Goal: Transaction & Acquisition: Purchase product/service

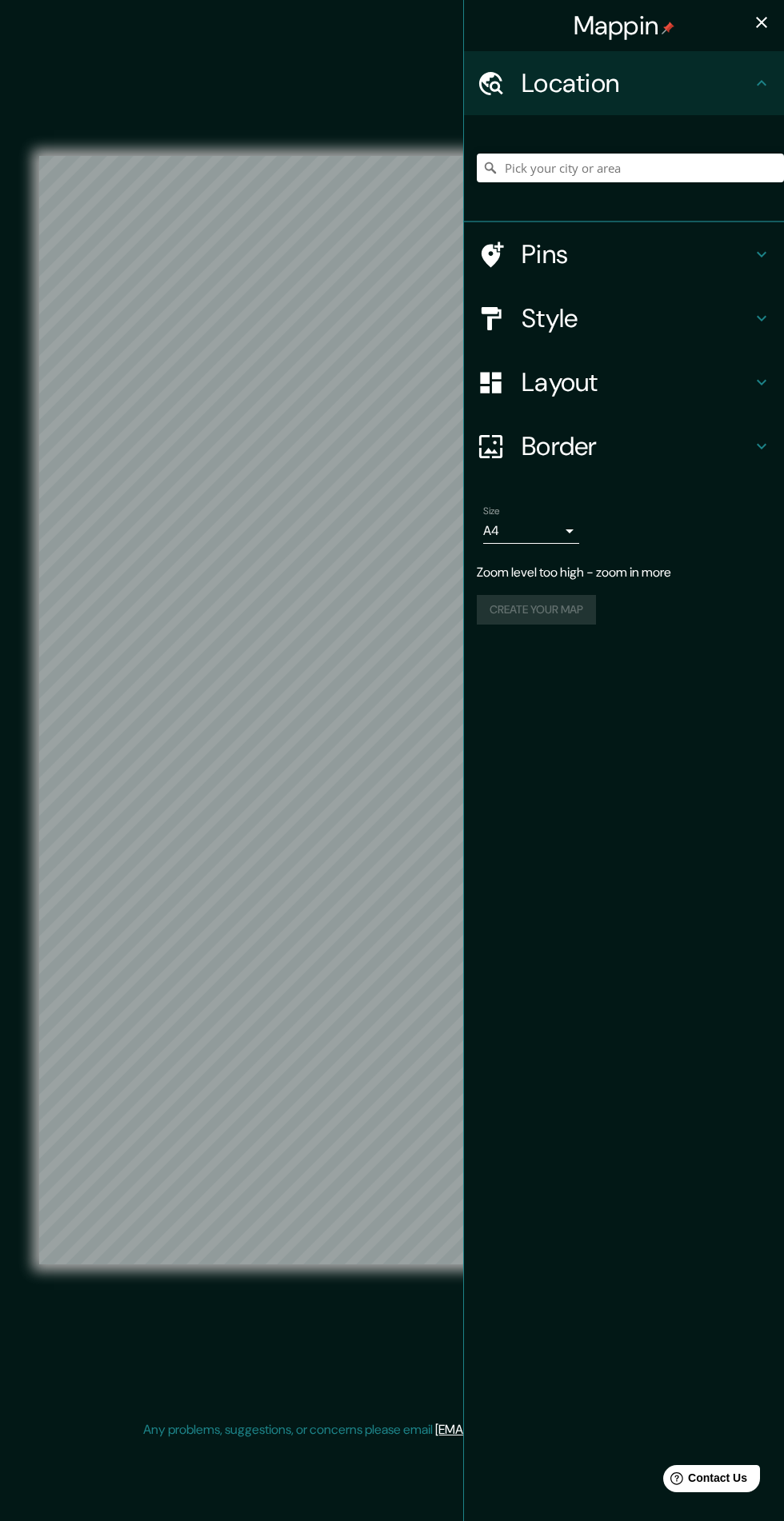
click at [698, 450] on h4 "Border" at bounding box center [636, 446] width 230 height 32
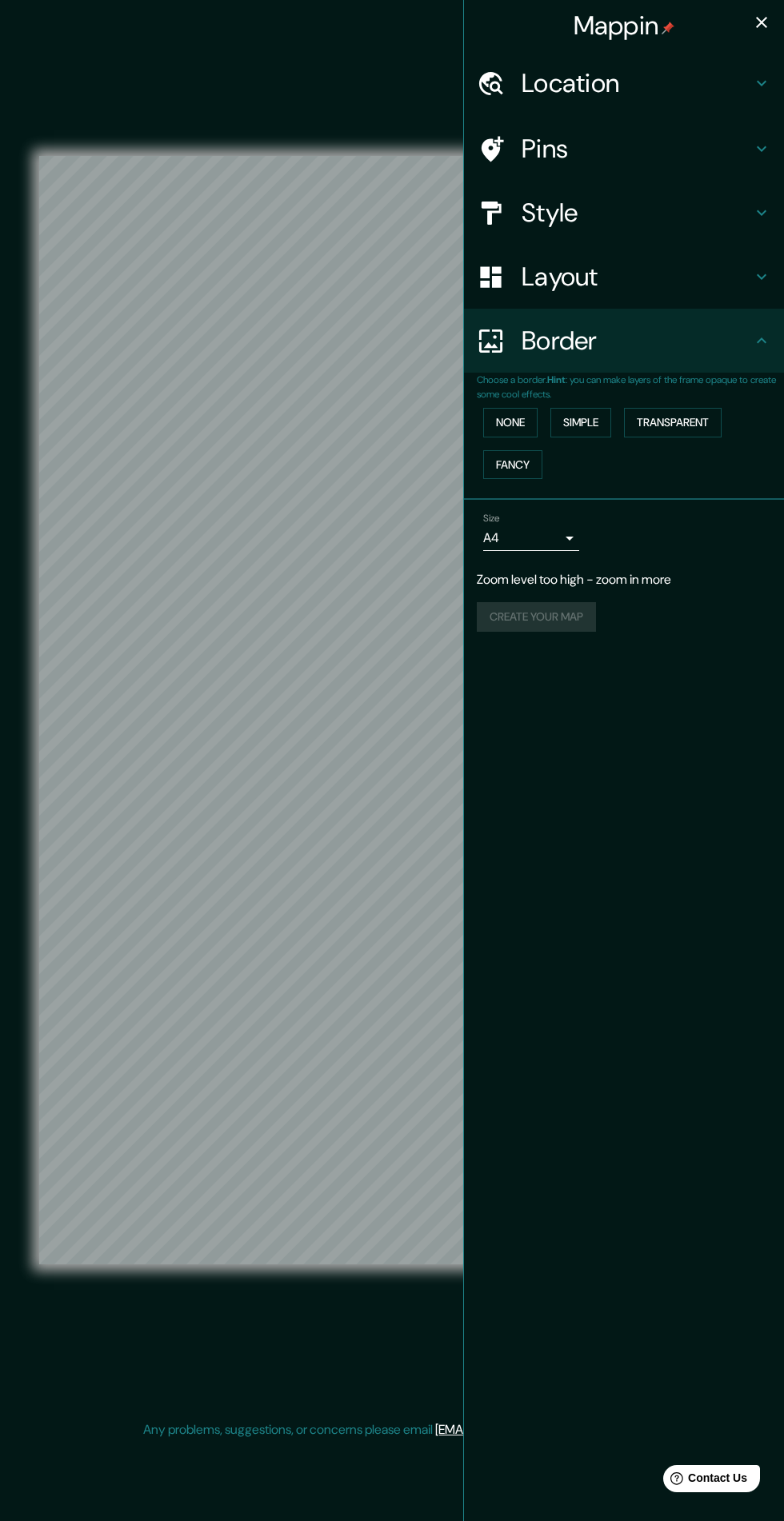
click at [732, 350] on h4 "Border" at bounding box center [636, 341] width 230 height 32
click at [753, 29] on icon "button" at bounding box center [761, 23] width 19 height 19
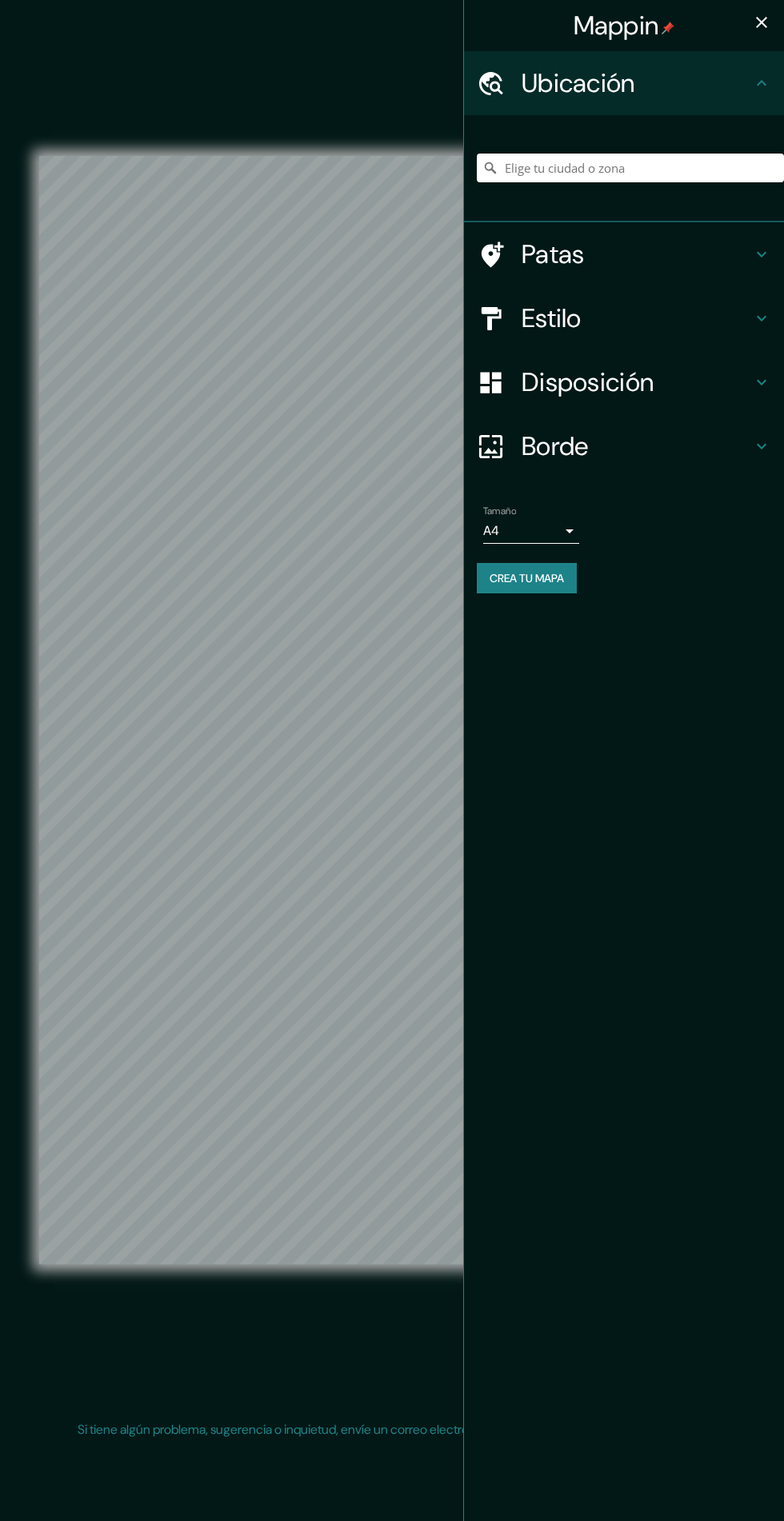
click at [675, 321] on h4 "Estilo" at bounding box center [636, 318] width 230 height 32
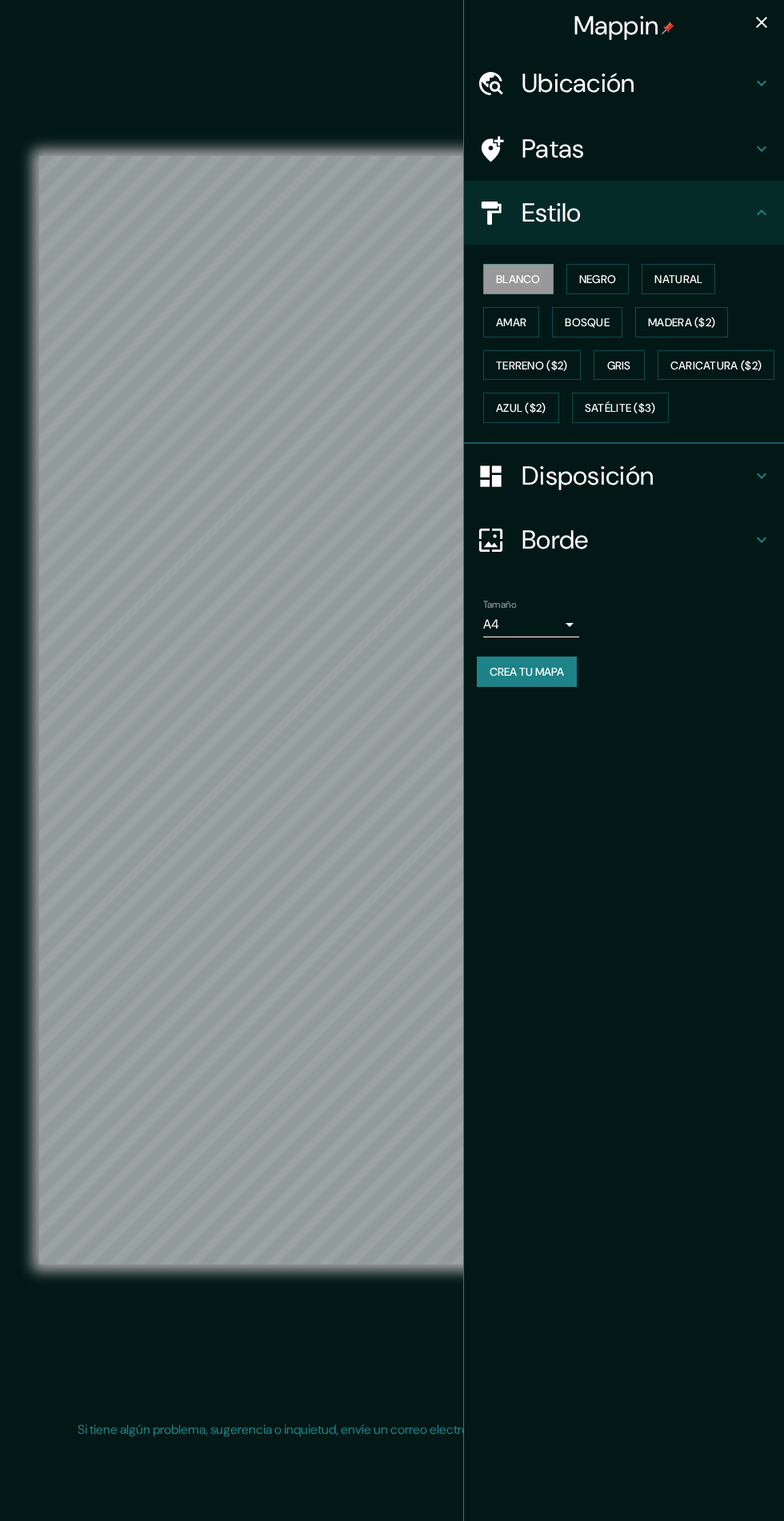
click at [713, 285] on button "Natural" at bounding box center [678, 279] width 73 height 30
click at [585, 416] on font "Satélite ($3)" at bounding box center [620, 409] width 71 height 15
click at [579, 369] on button "Terreno ($2)" at bounding box center [531, 365] width 98 height 30
click at [612, 326] on button "Bosque" at bounding box center [586, 321] width 71 height 30
click at [761, 23] on icon "button" at bounding box center [760, 22] width 11 height 11
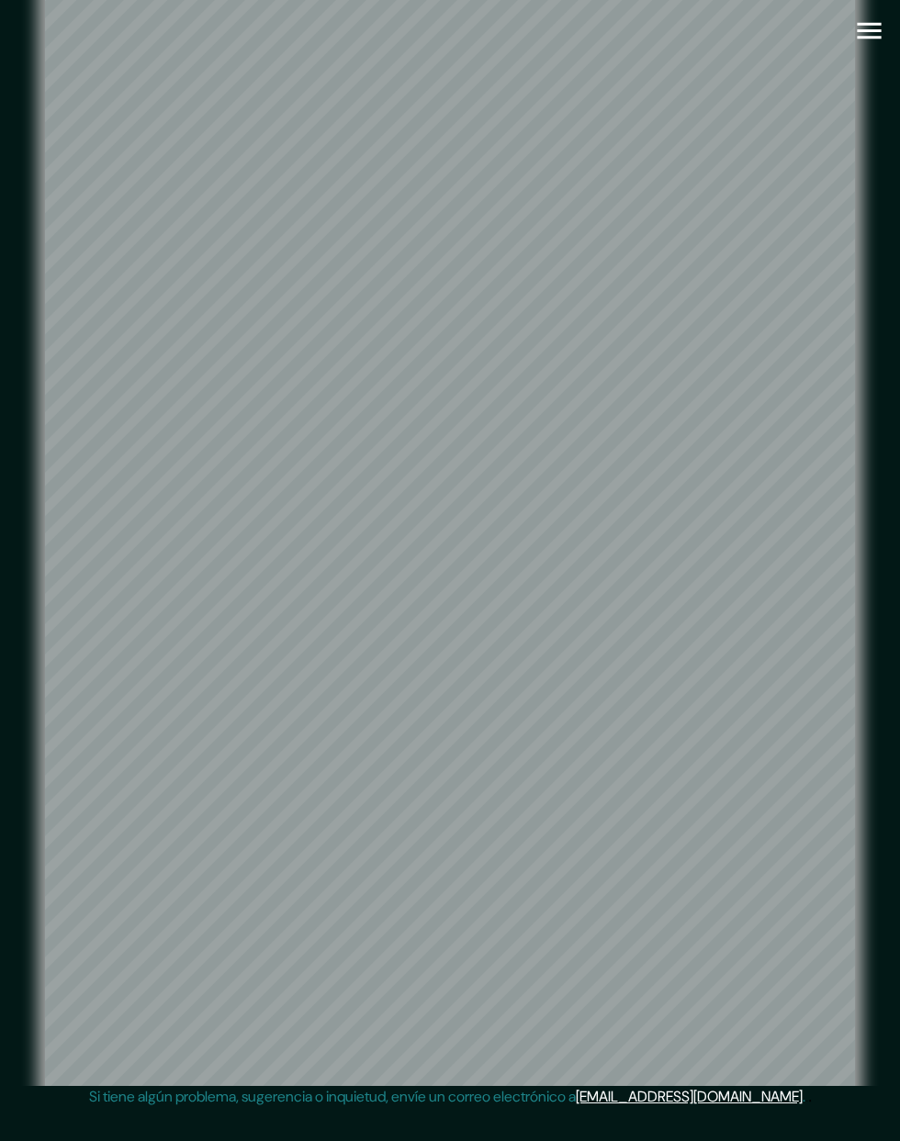
click at [865, 35] on icon "button" at bounding box center [869, 31] width 32 height 32
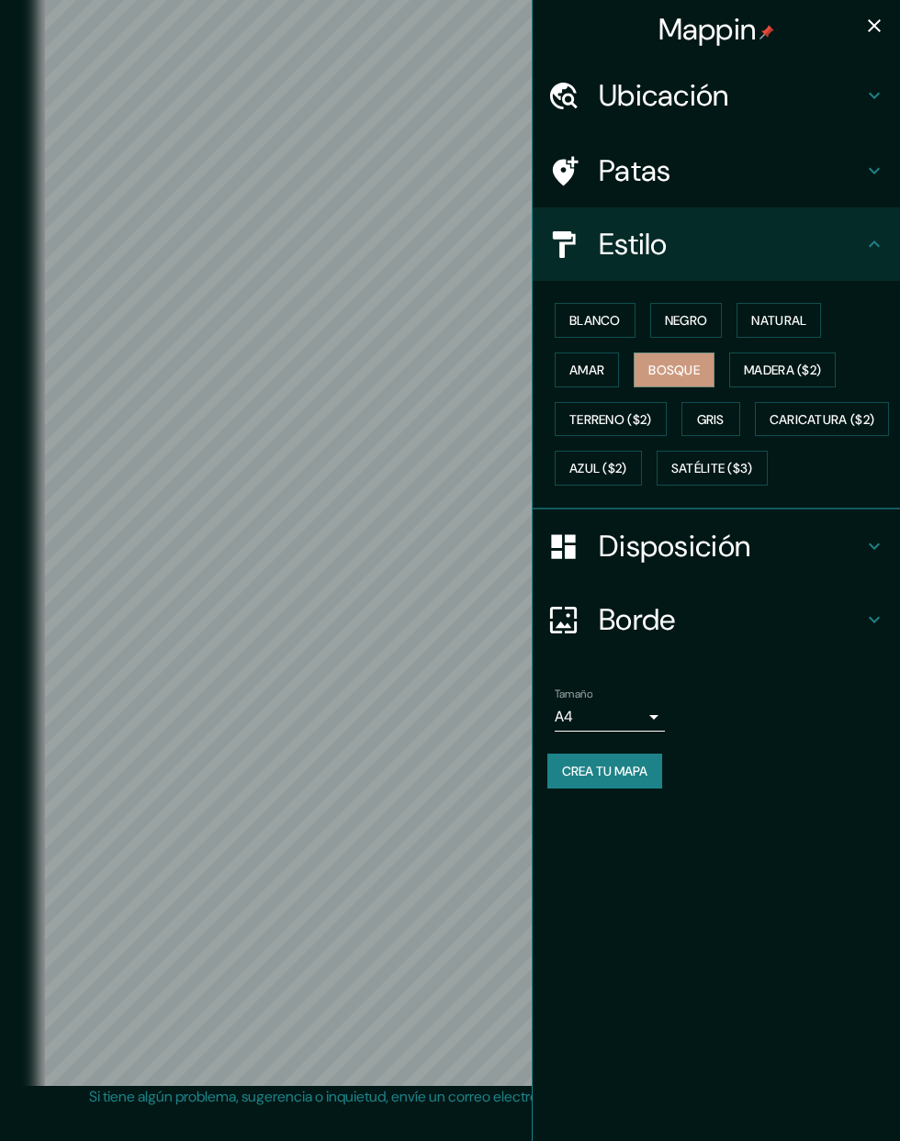
click at [857, 111] on h4 "Ubicación" at bounding box center [730, 95] width 264 height 37
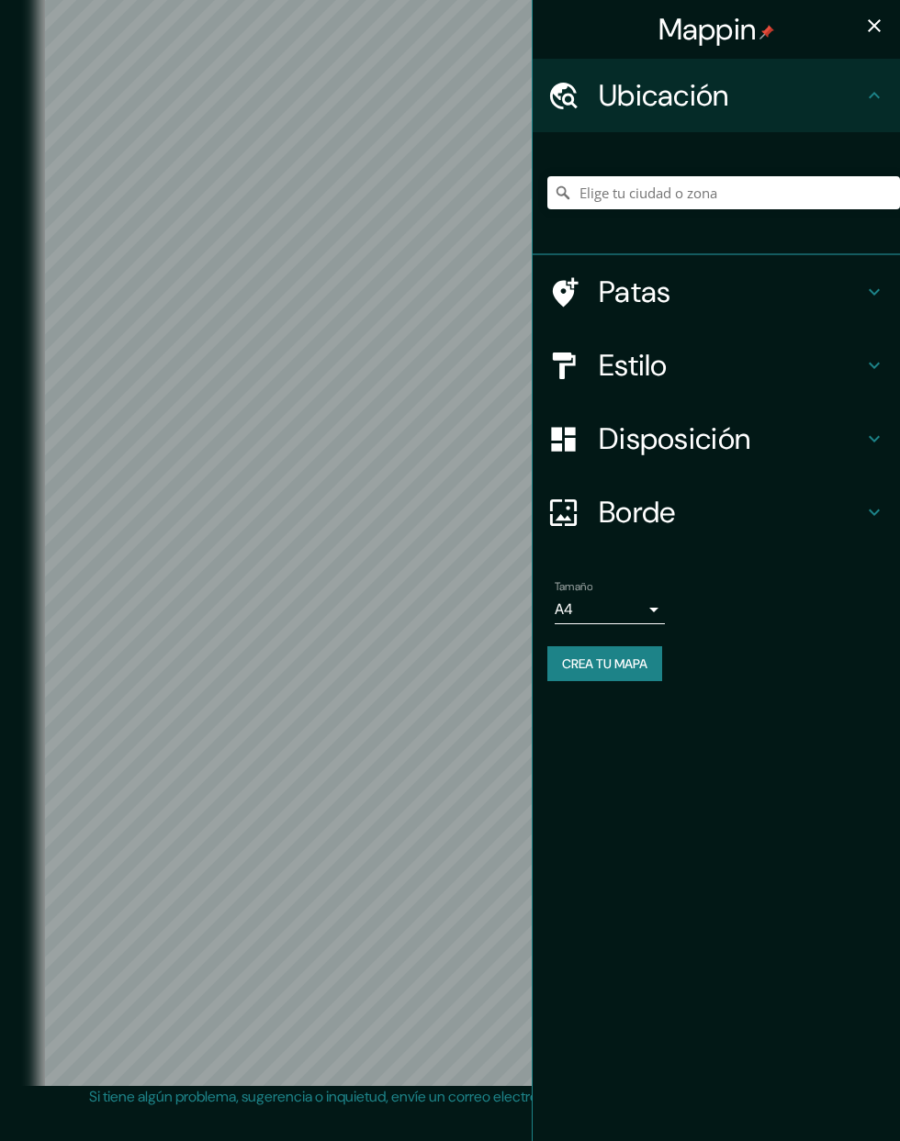
click at [866, 93] on icon at bounding box center [874, 95] width 22 height 22
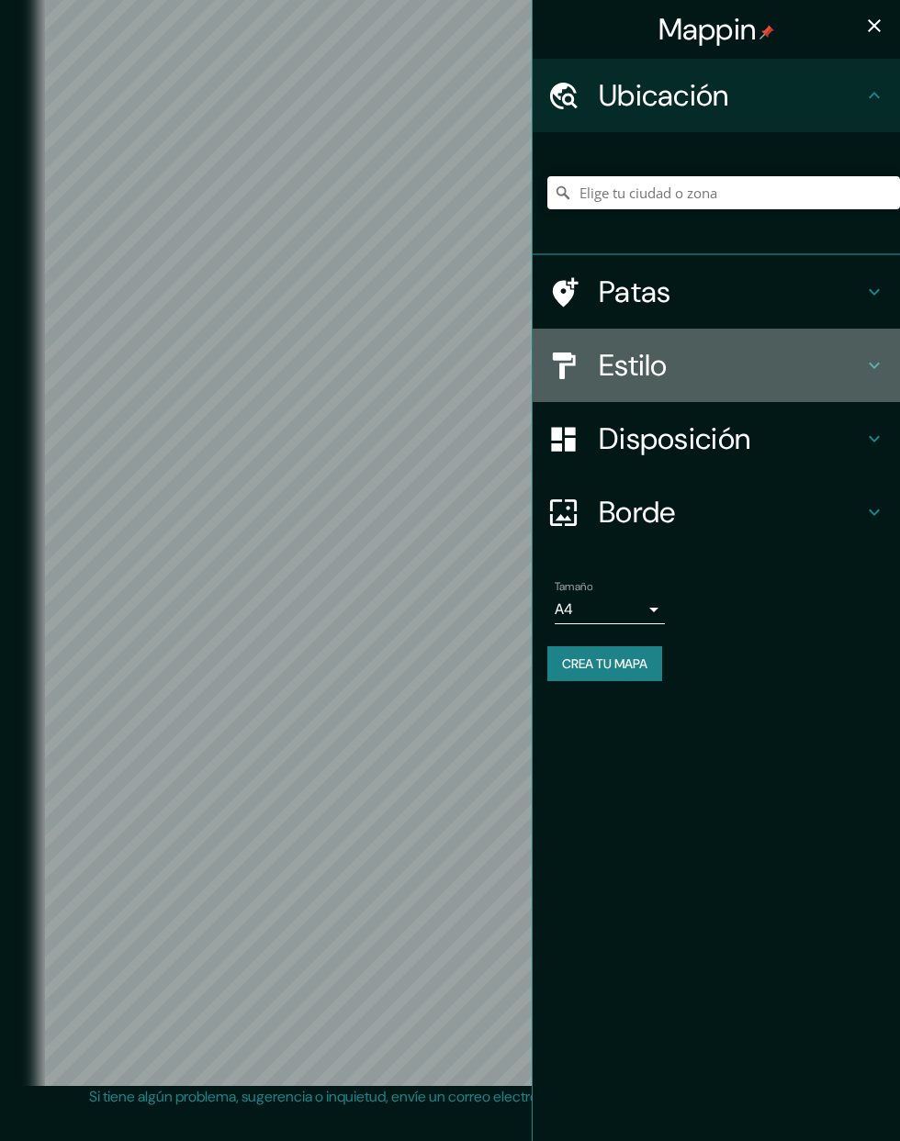
click at [827, 367] on h4 "Estilo" at bounding box center [730, 365] width 264 height 37
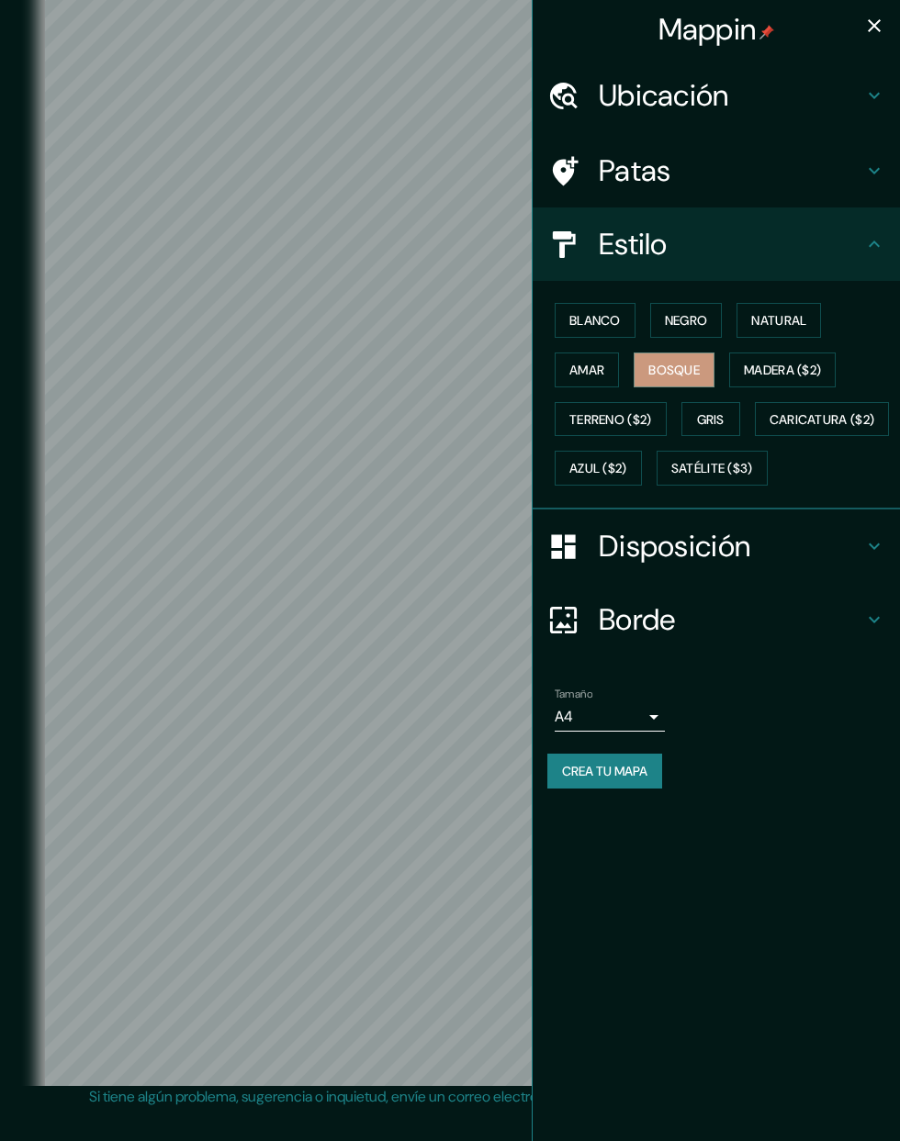
click at [671, 477] on font "Satélite ($3)" at bounding box center [712, 469] width 82 height 17
click at [874, 26] on icon "button" at bounding box center [873, 25] width 13 height 13
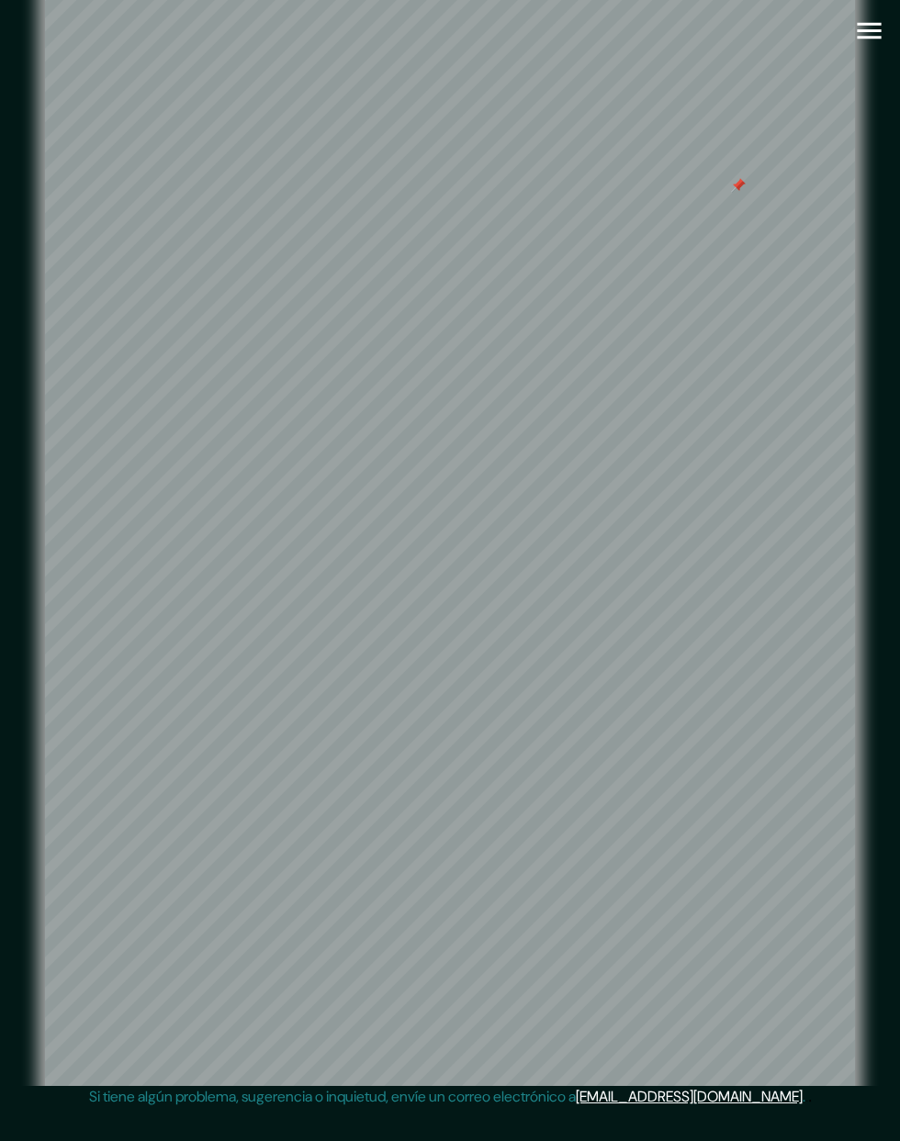
click at [866, 30] on icon "button" at bounding box center [868, 31] width 24 height 17
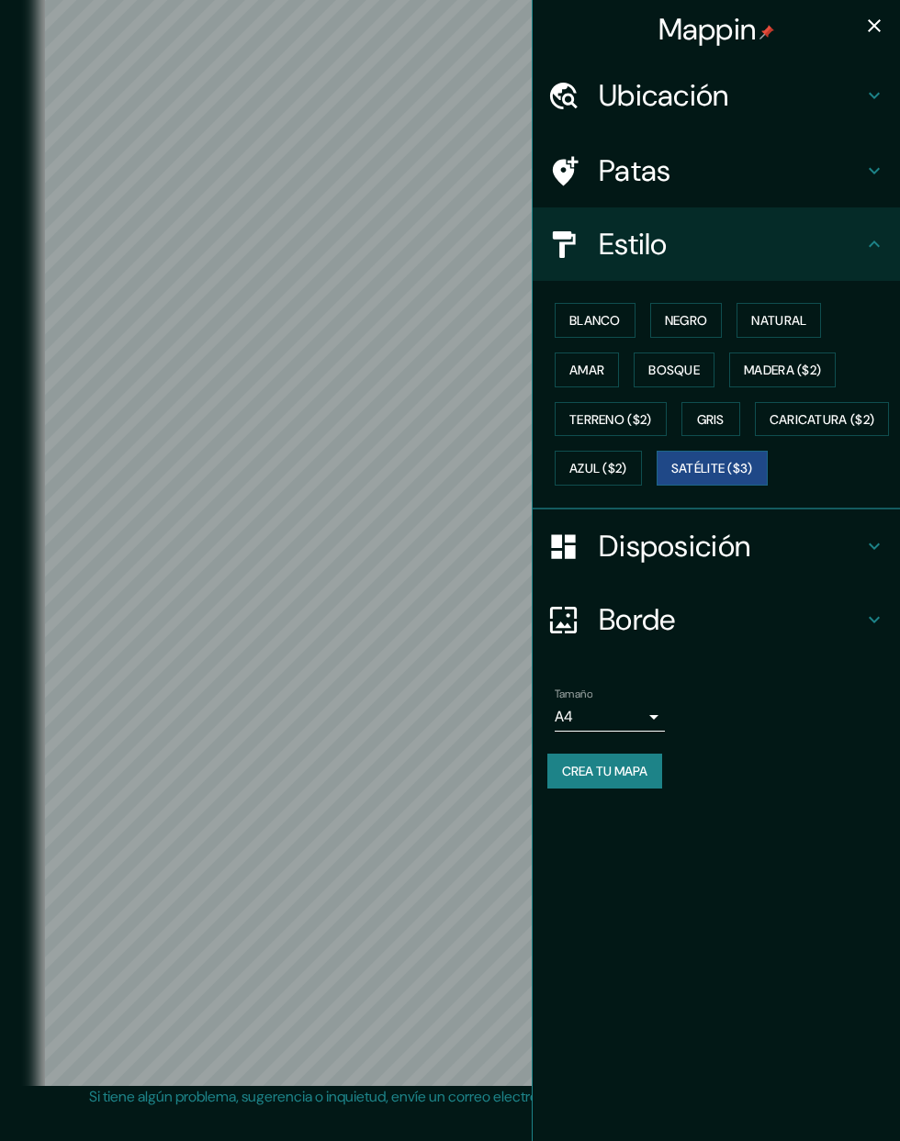
click at [809, 109] on h4 "Ubicación" at bounding box center [730, 95] width 264 height 37
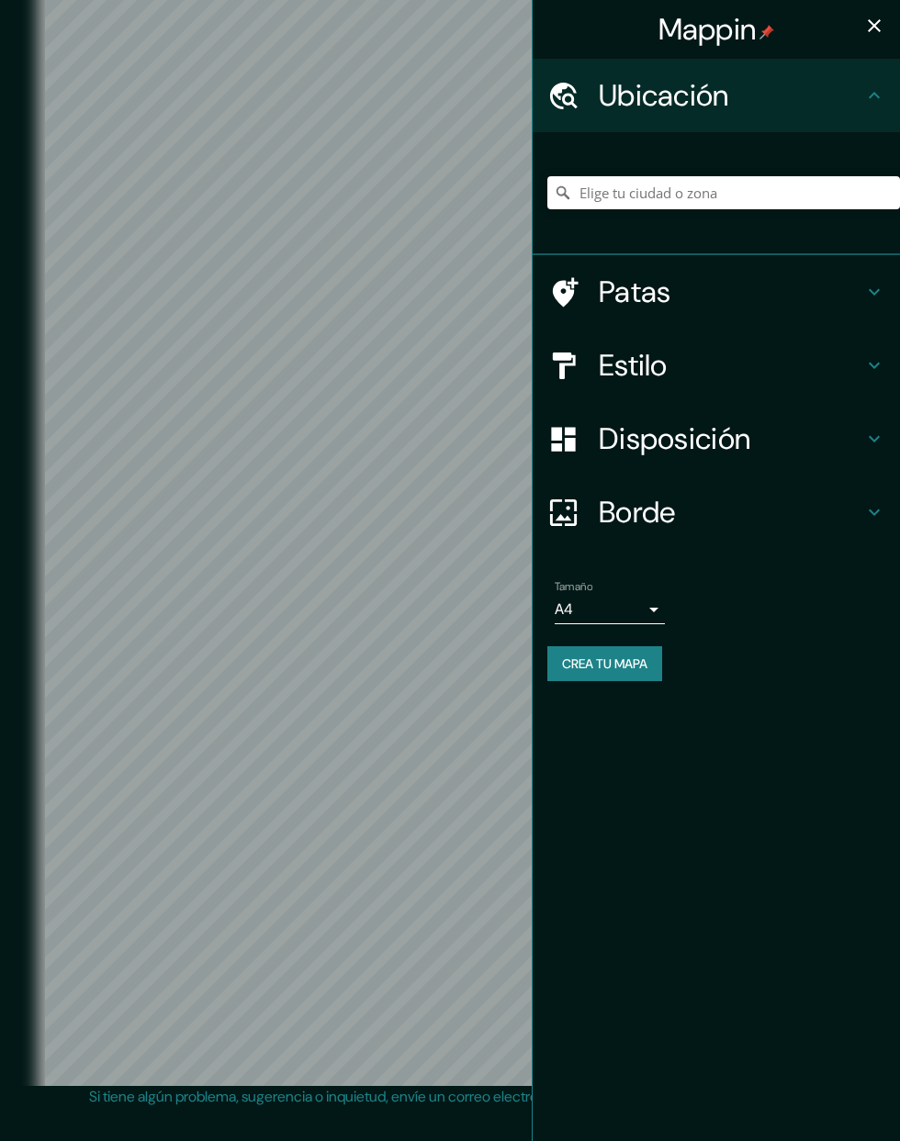
click at [767, 353] on h4 "Estilo" at bounding box center [730, 365] width 264 height 37
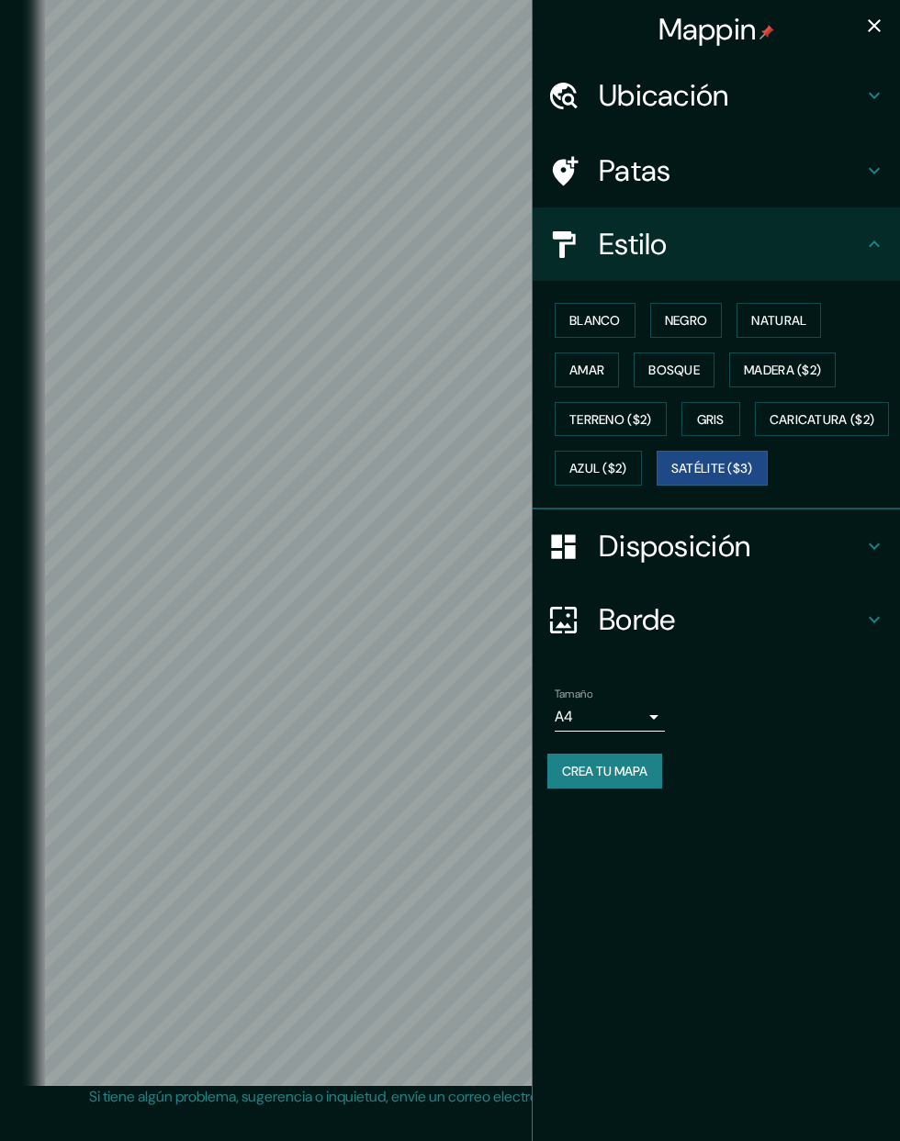
click at [628, 314] on button "Blanco" at bounding box center [594, 320] width 81 height 35
click at [703, 312] on font "Negro" at bounding box center [686, 320] width 43 height 17
click at [612, 315] on font "Blanco" at bounding box center [594, 320] width 51 height 17
click at [863, 31] on icon "button" at bounding box center [874, 26] width 22 height 22
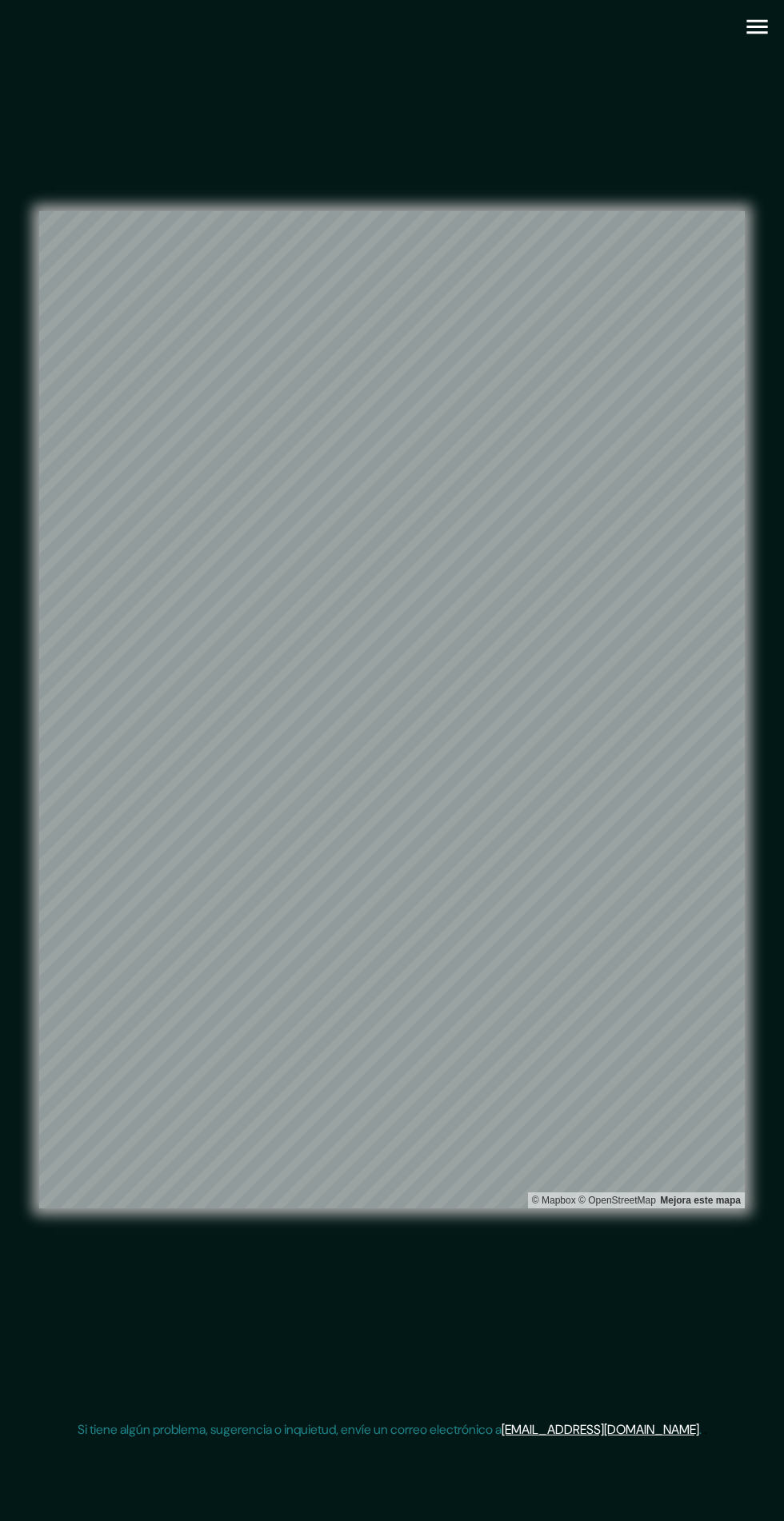
click at [750, 26] on icon "button" at bounding box center [756, 27] width 21 height 15
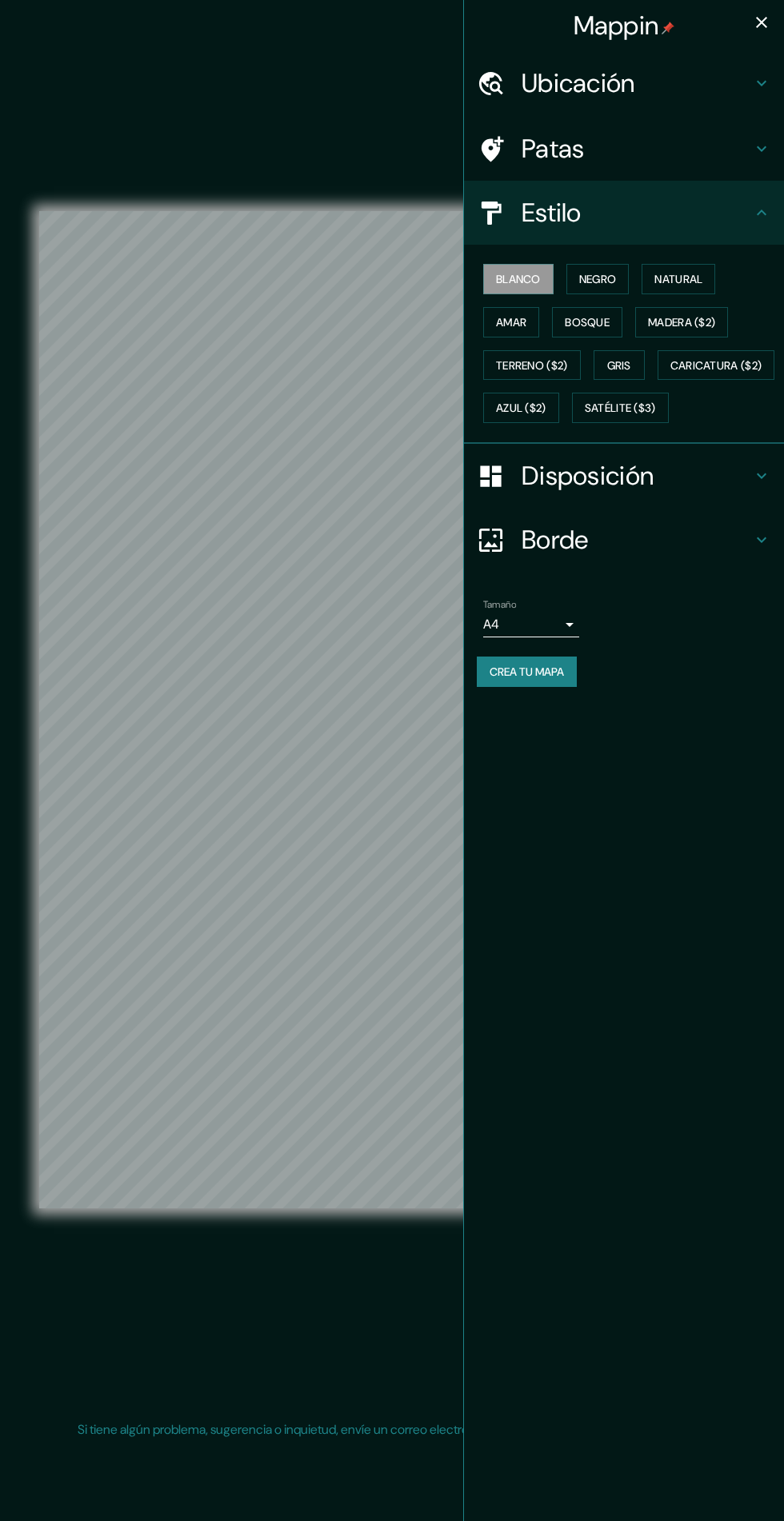
click at [706, 75] on h4 "Ubicación" at bounding box center [636, 83] width 230 height 32
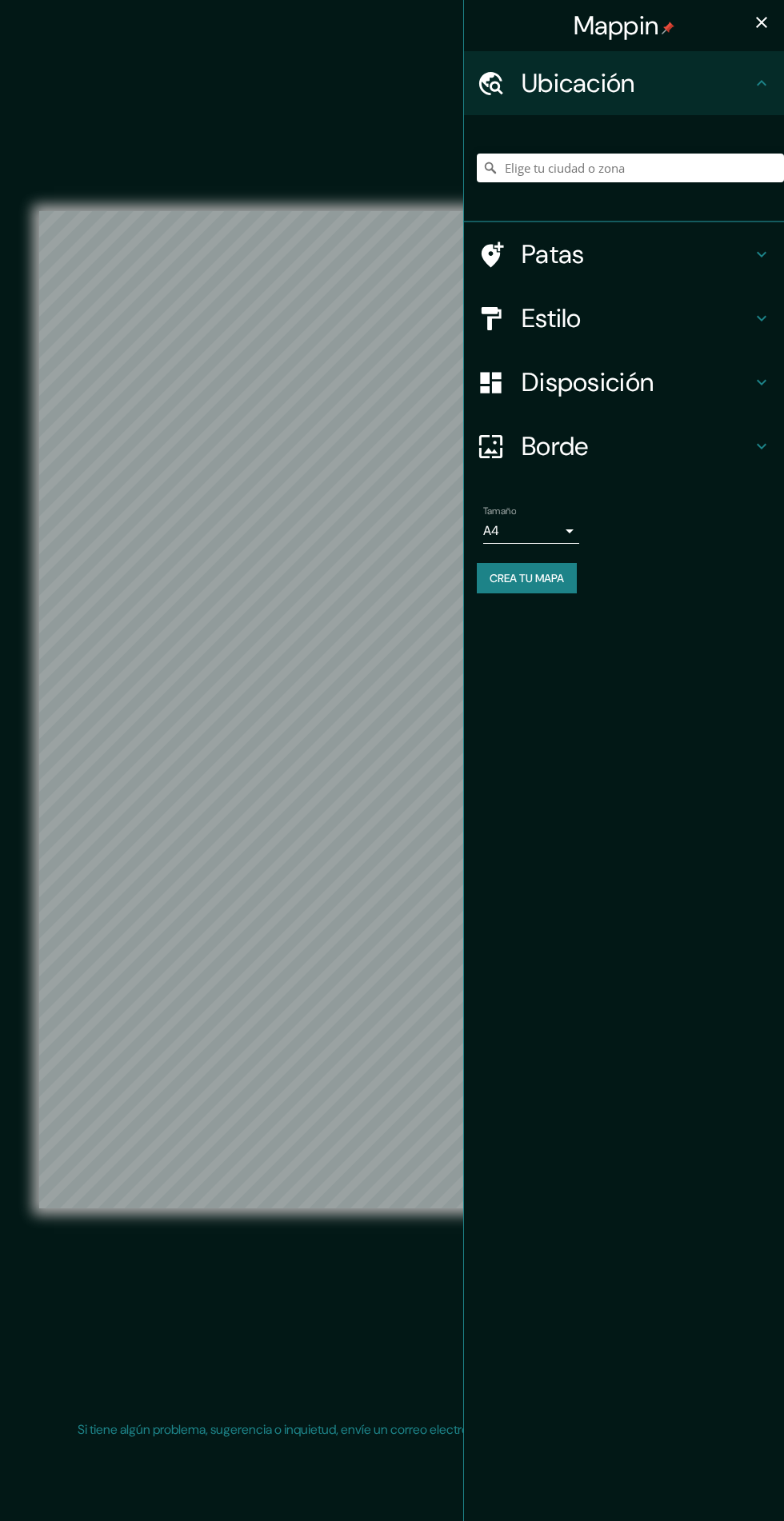
click at [628, 320] on h4 "Estilo" at bounding box center [636, 318] width 230 height 32
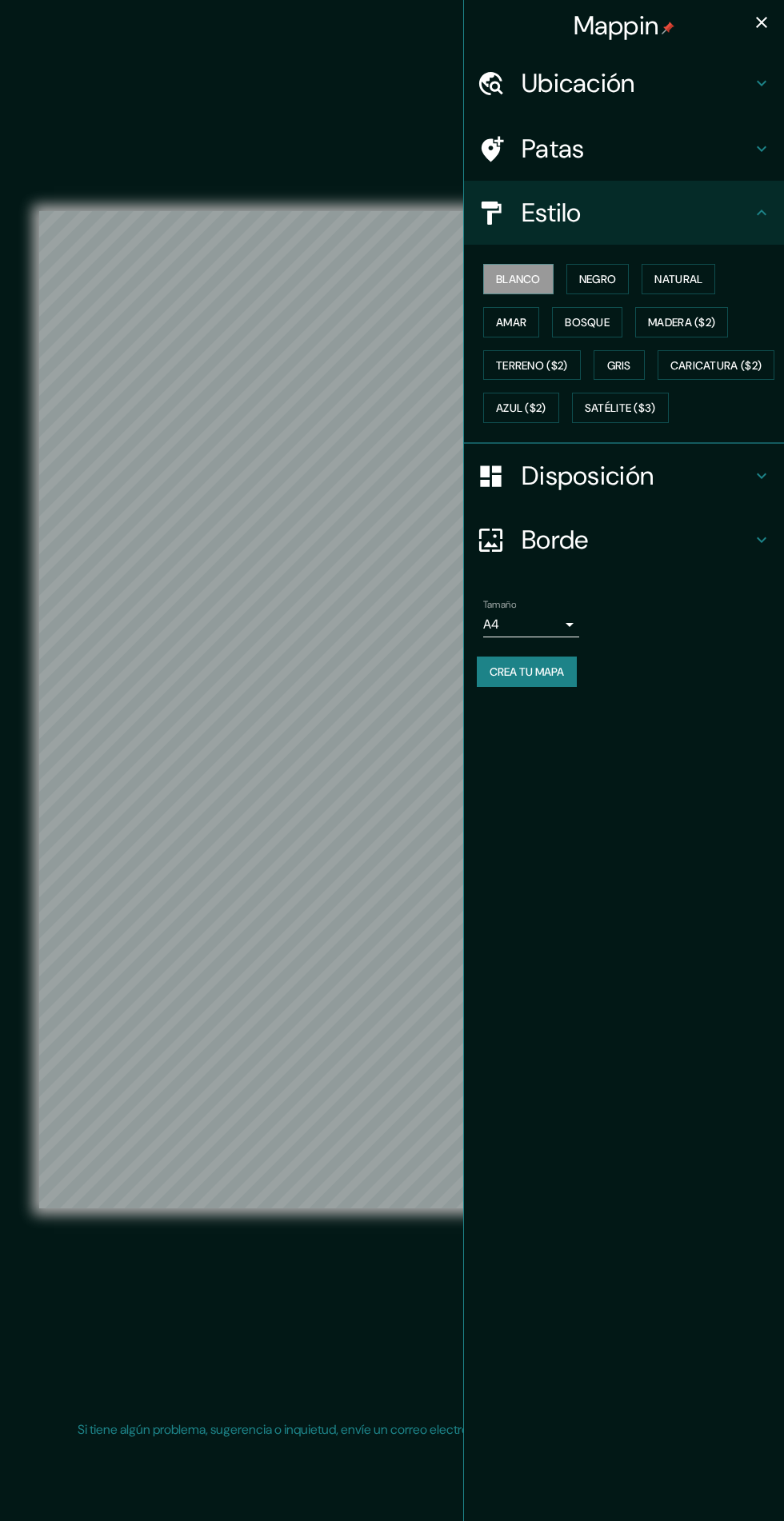
click at [585, 416] on font "Satélite ($3)" at bounding box center [620, 409] width 71 height 15
click at [761, 23] on icon "button" at bounding box center [760, 22] width 11 height 11
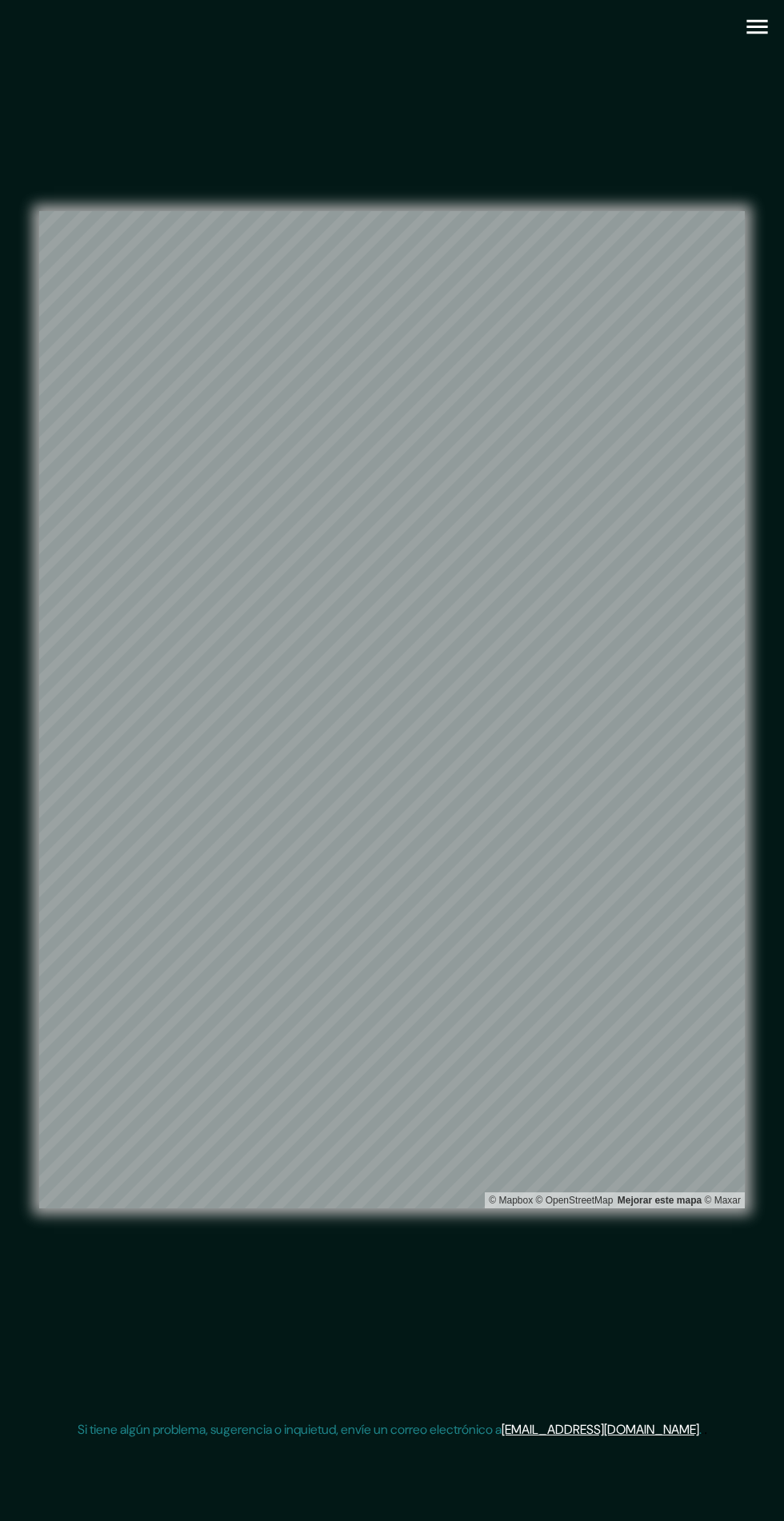
click at [754, 26] on icon "button" at bounding box center [756, 27] width 21 height 15
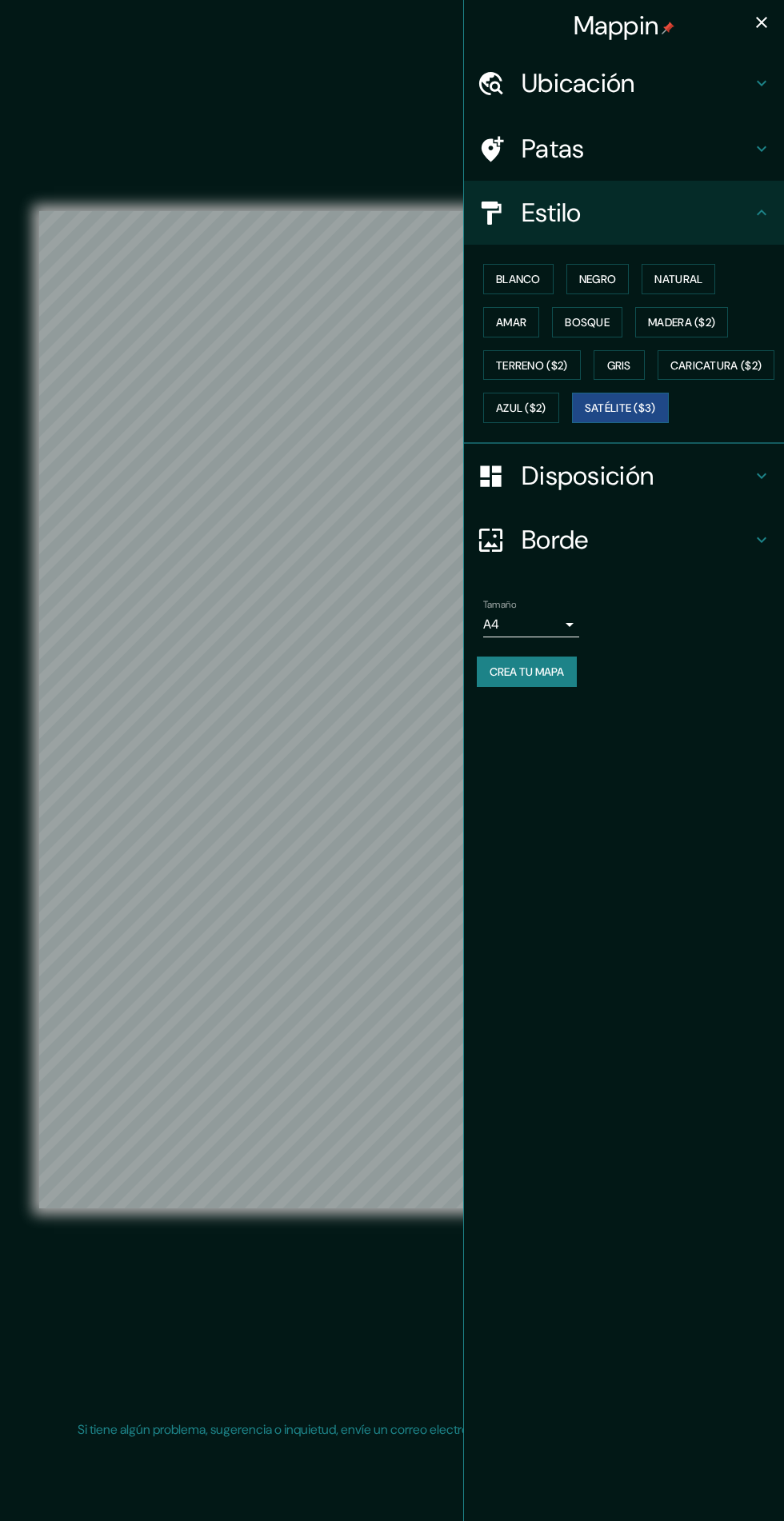
click at [525, 274] on font "Blanco" at bounding box center [517, 279] width 44 height 15
click at [764, 31] on icon "button" at bounding box center [761, 23] width 19 height 19
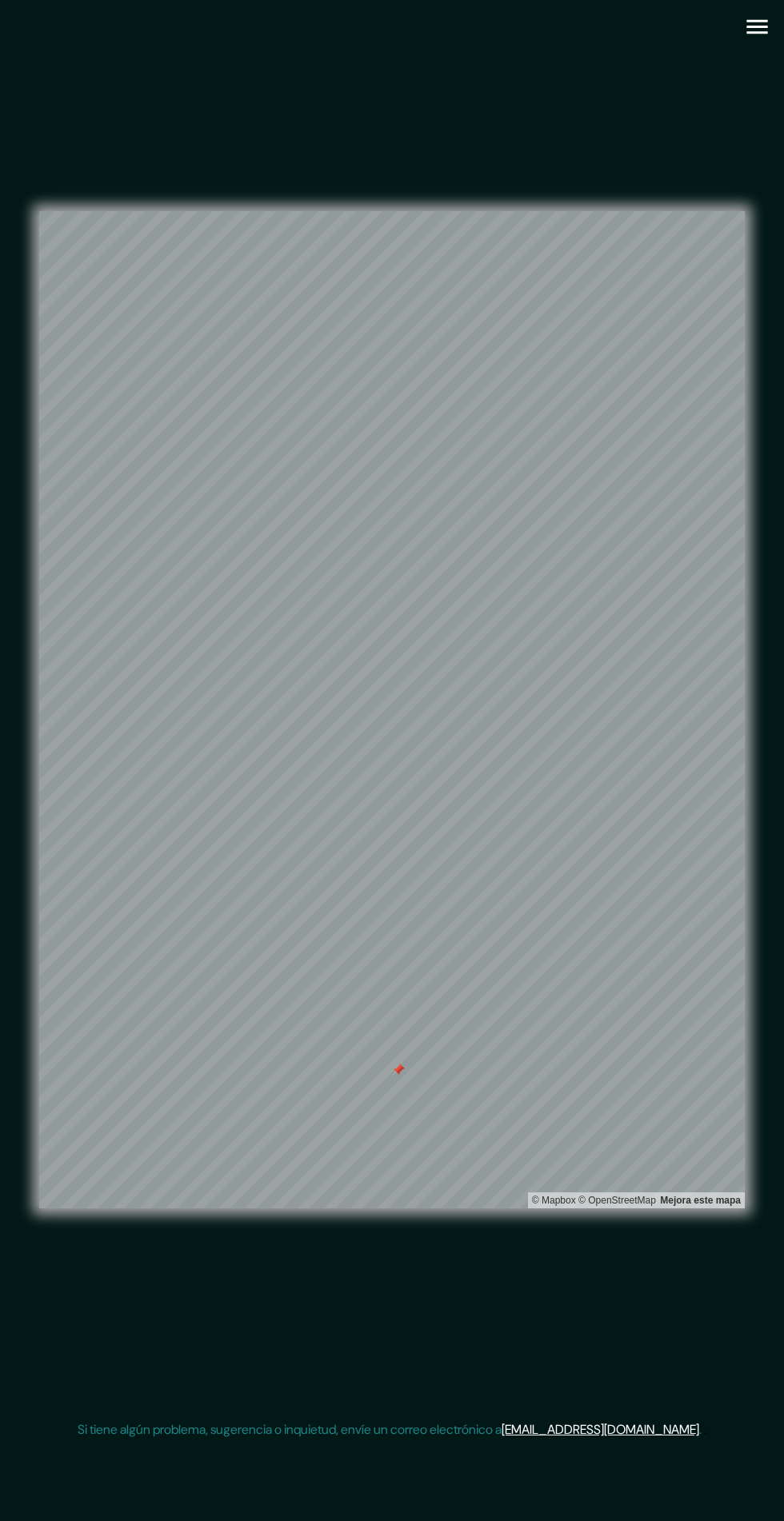
click at [744, 38] on icon "button" at bounding box center [757, 27] width 28 height 28
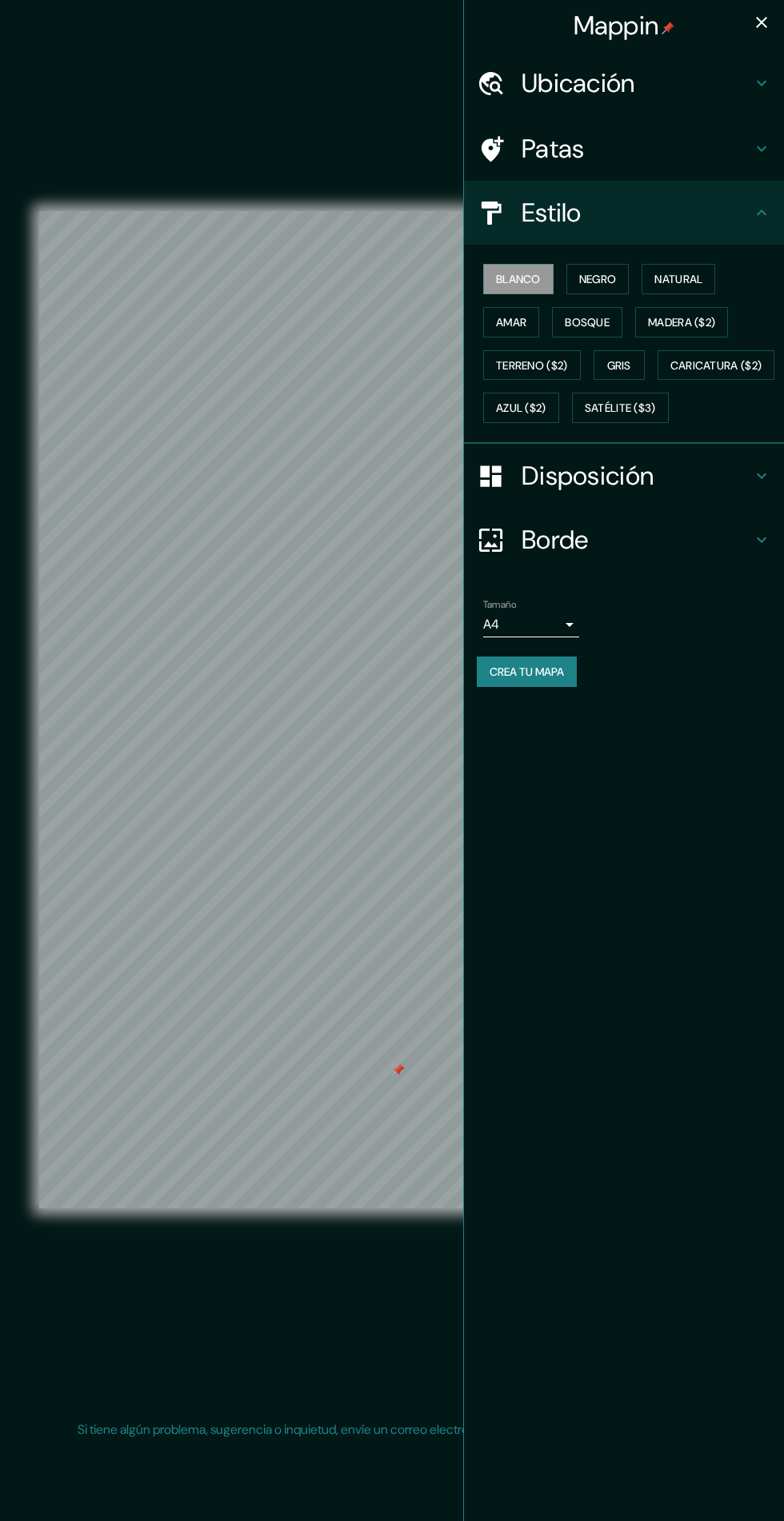
click at [585, 418] on font "Satélite ($3)" at bounding box center [620, 408] width 71 height 21
click at [761, 23] on icon "button" at bounding box center [760, 22] width 11 height 11
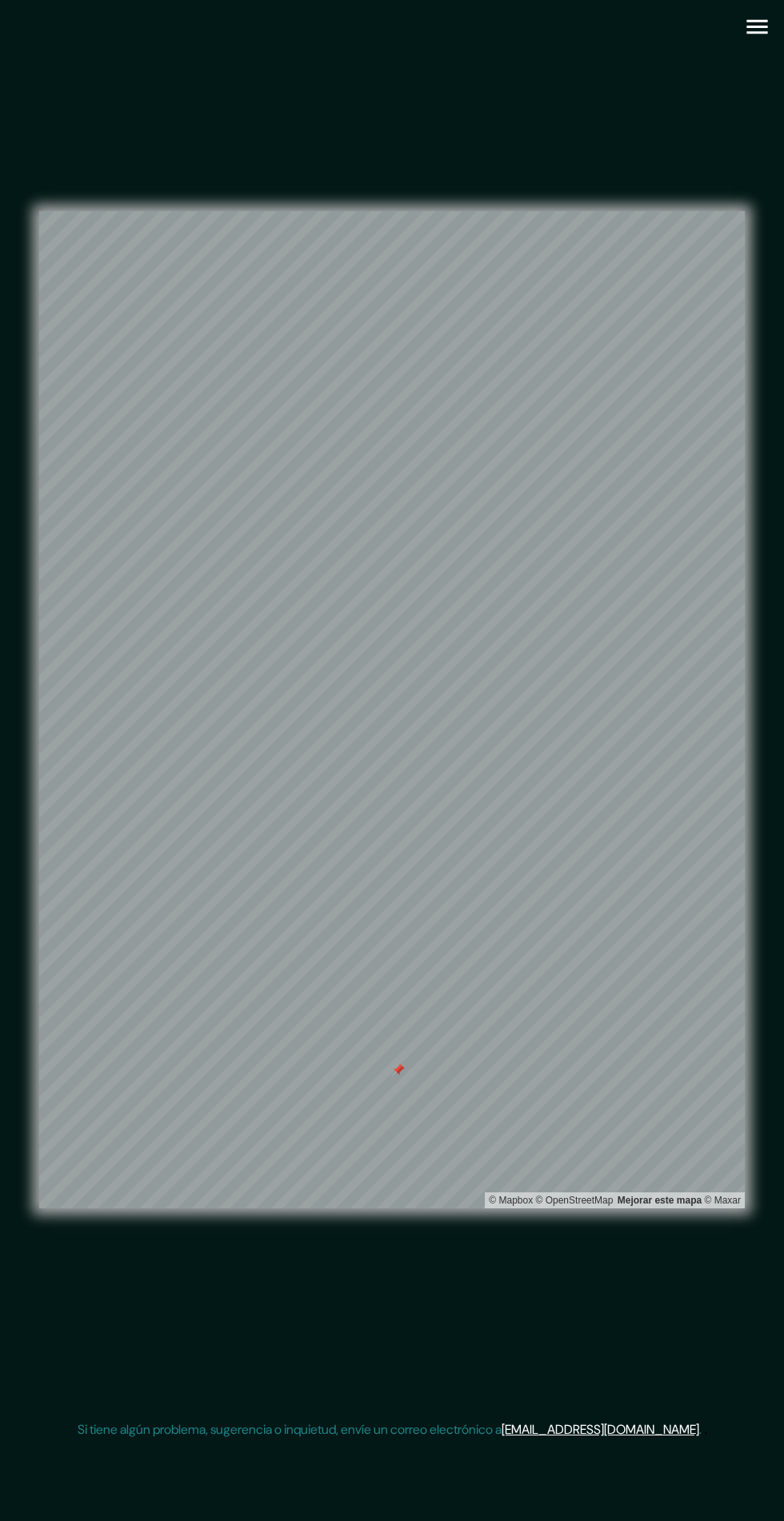
click at [745, 44] on div "© Mapbox © OpenStreetMap Mejorar este mapa © Maxar" at bounding box center [392, 710] width 756 height 1420
click at [742, 40] on button "button" at bounding box center [756, 26] width 41 height 41
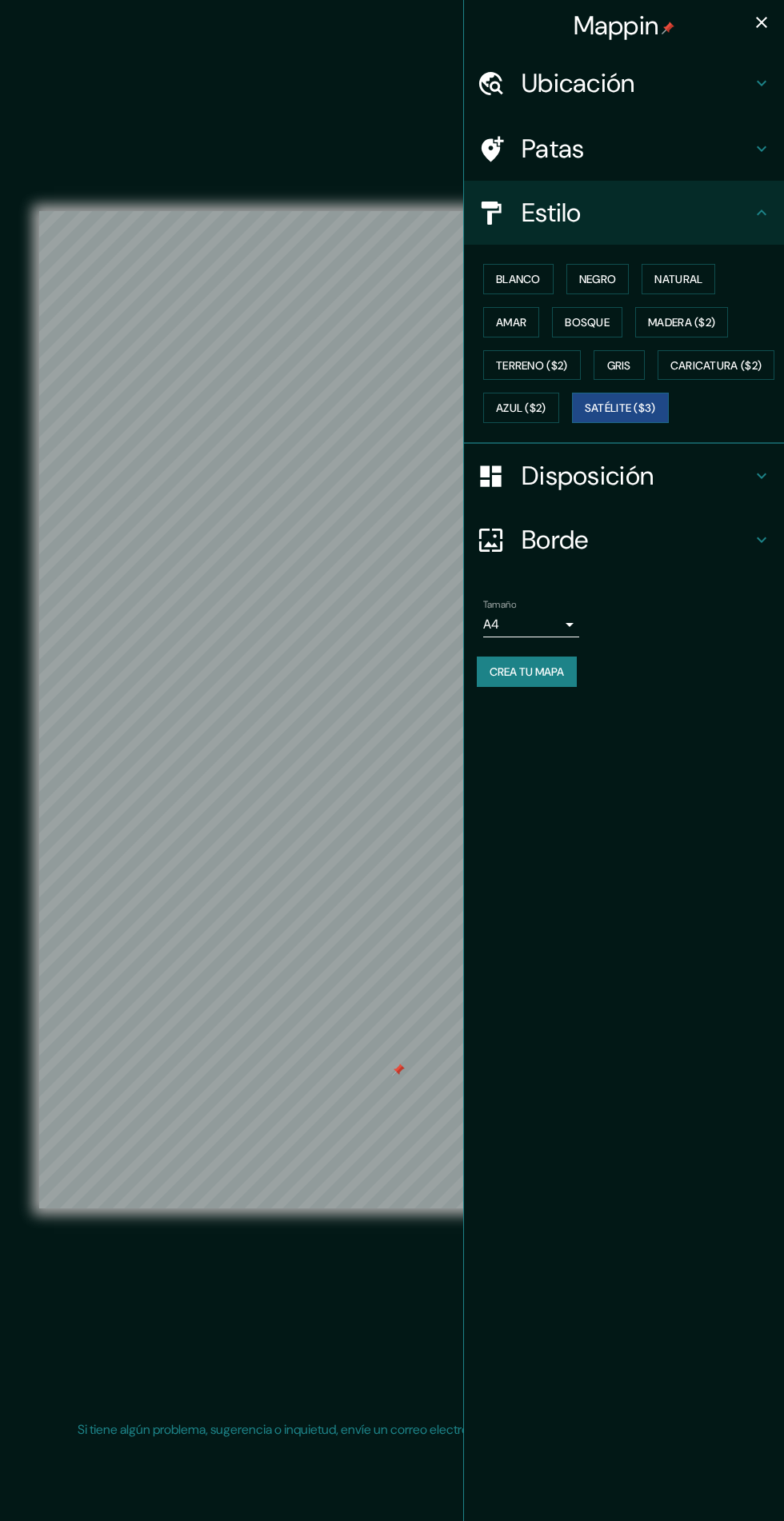
click at [523, 83] on font "Ubicación" at bounding box center [578, 83] width 113 height 34
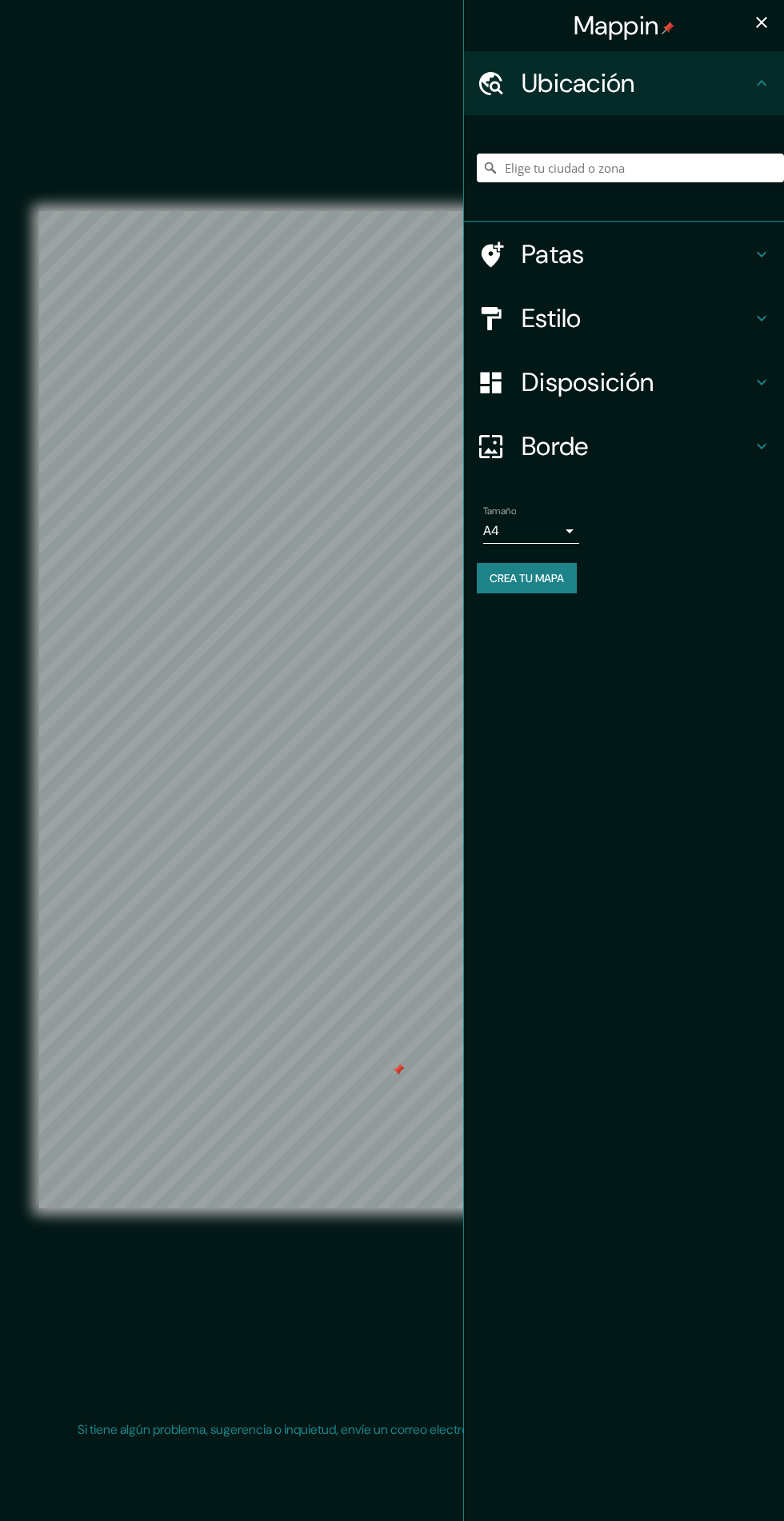
click at [526, 74] on font "Ubicación" at bounding box center [578, 83] width 113 height 34
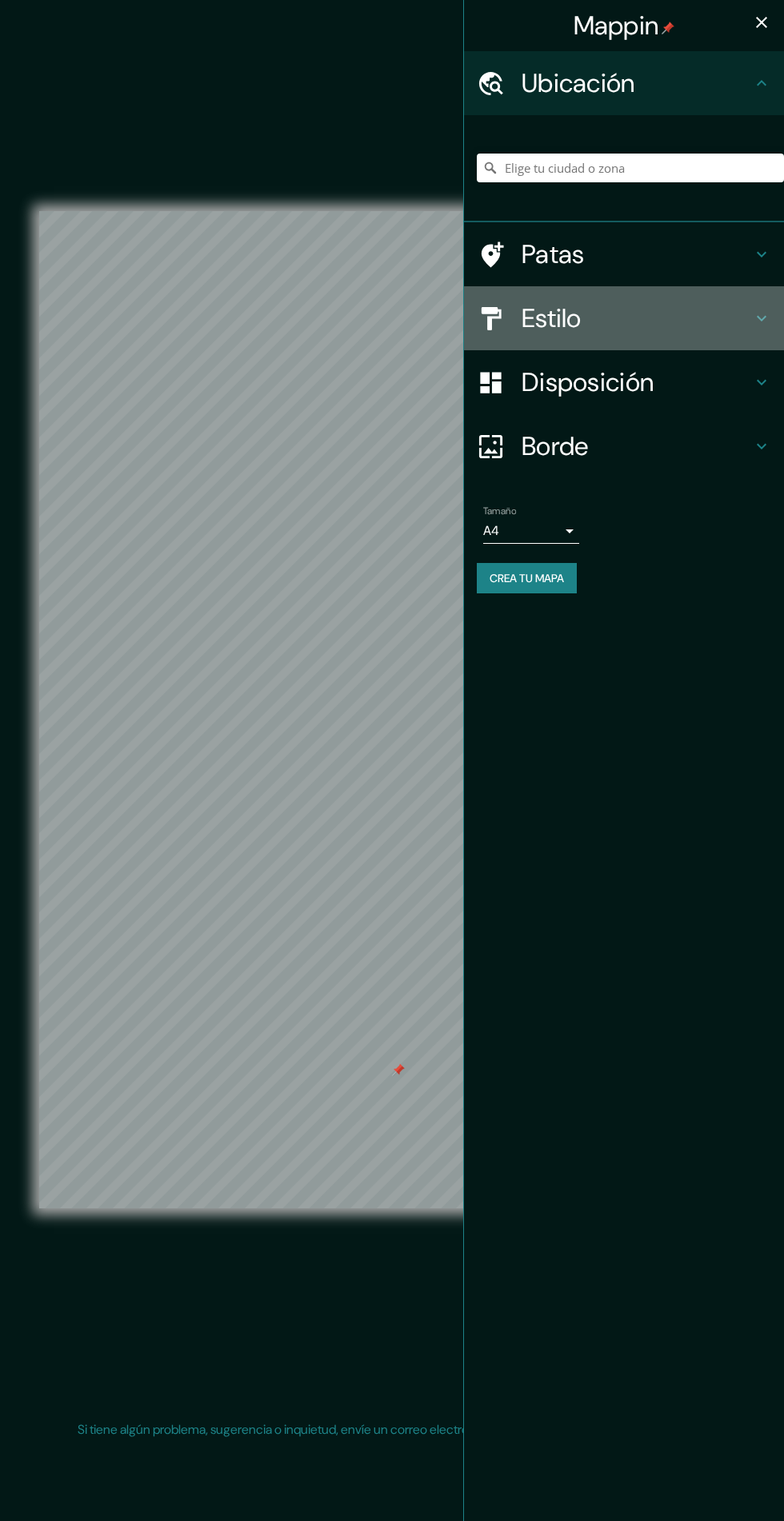
click at [512, 327] on div at bounding box center [498, 319] width 44 height 28
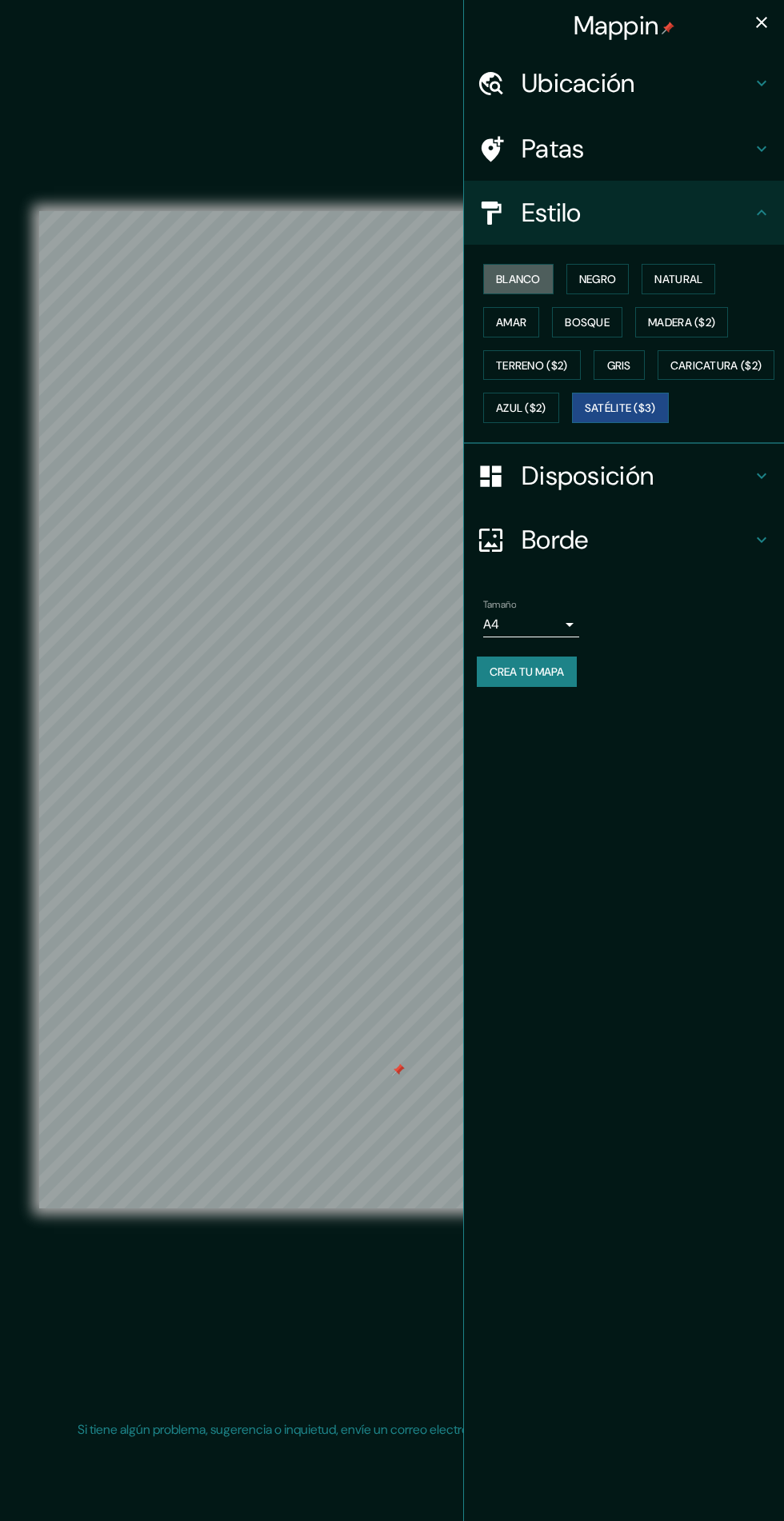
click at [497, 277] on font "Blanco" at bounding box center [517, 279] width 44 height 15
click at [754, 23] on icon "button" at bounding box center [761, 23] width 19 height 19
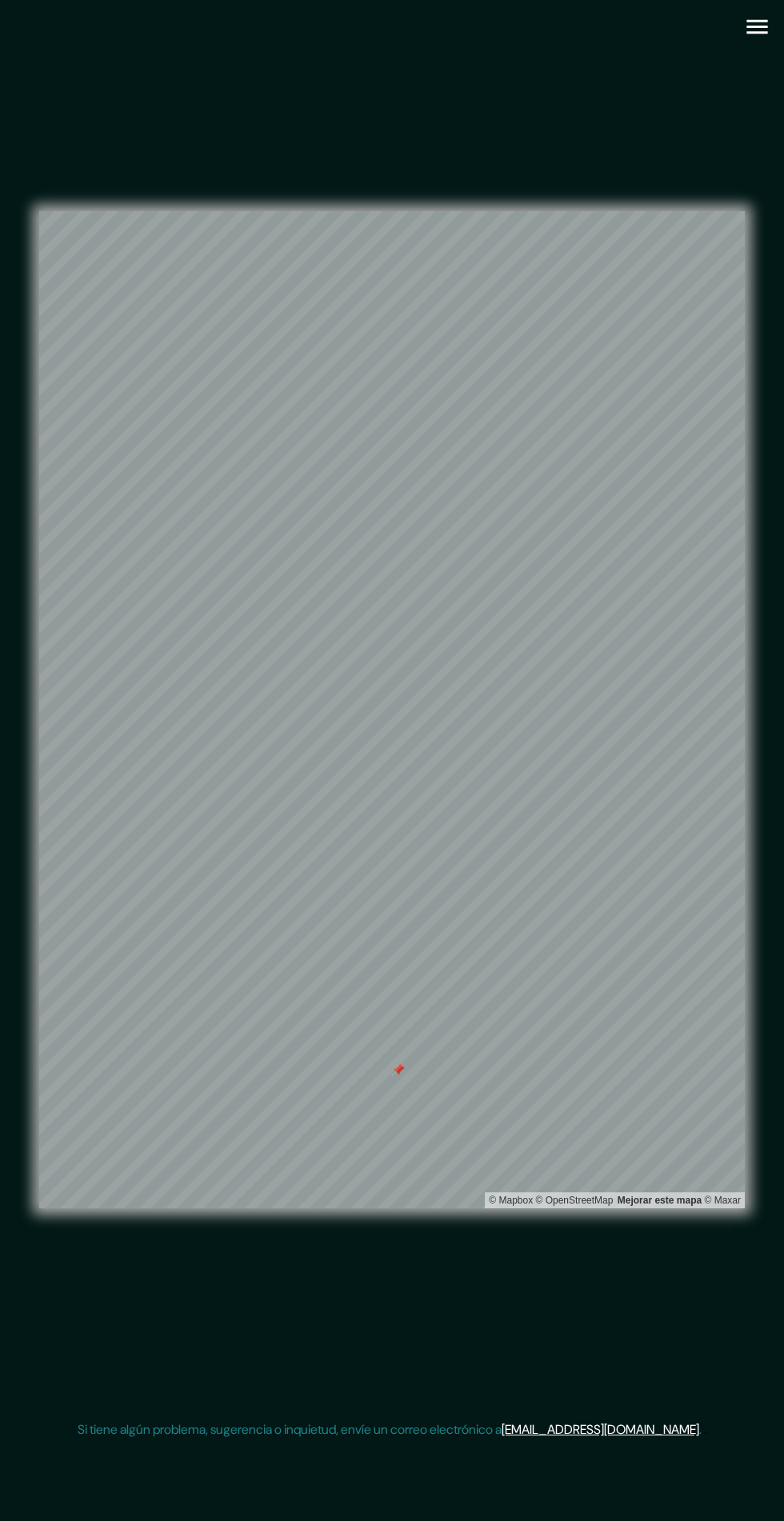
click at [752, 32] on icon "button" at bounding box center [756, 27] width 21 height 15
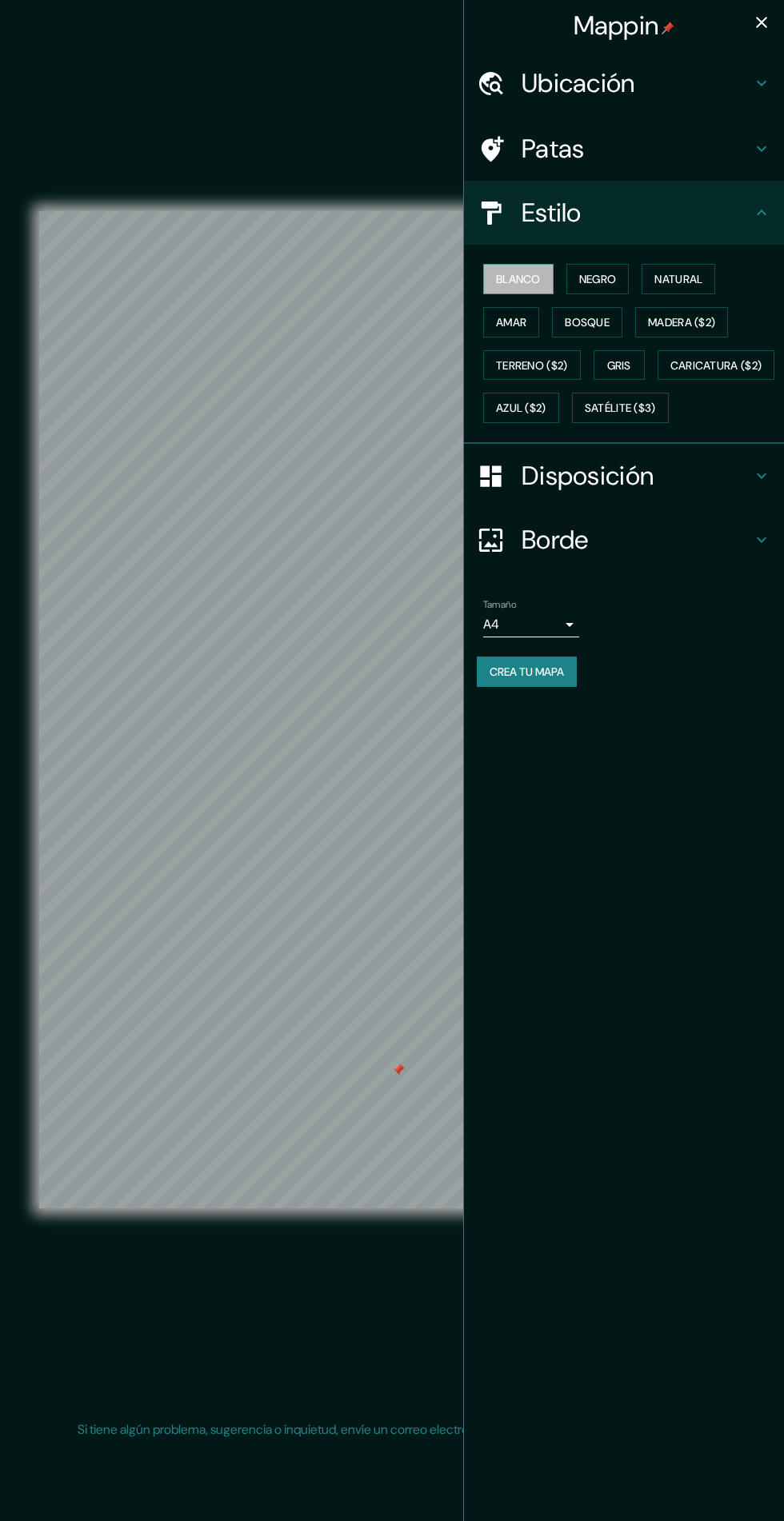
click at [511, 279] on font "Blanco" at bounding box center [517, 279] width 44 height 15
click at [591, 279] on font "Negro" at bounding box center [598, 279] width 37 height 15
click at [502, 293] on button "Blanco" at bounding box center [517, 279] width 71 height 30
click at [759, 30] on icon "button" at bounding box center [761, 23] width 19 height 19
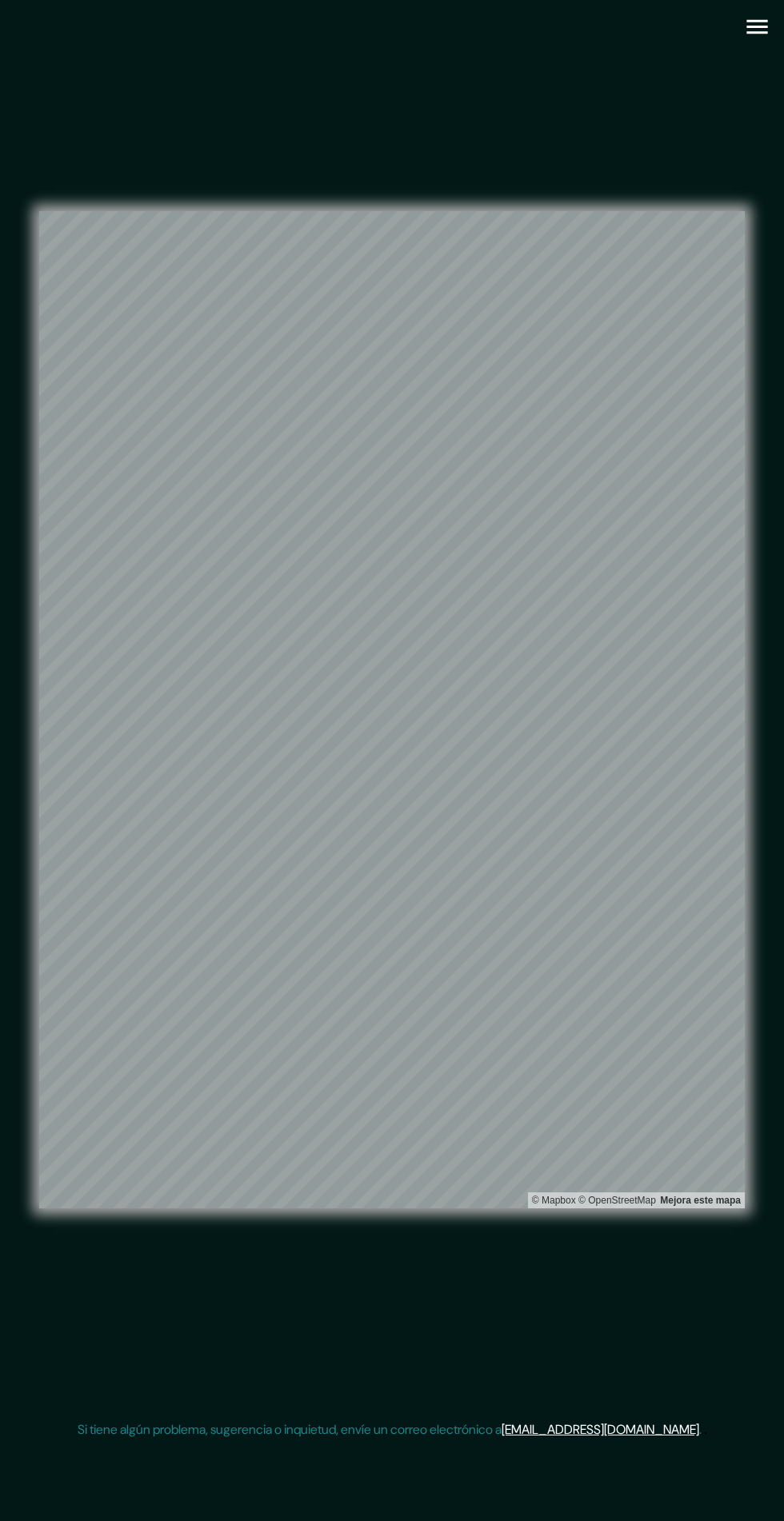
click at [756, 32] on icon "button" at bounding box center [756, 27] width 21 height 15
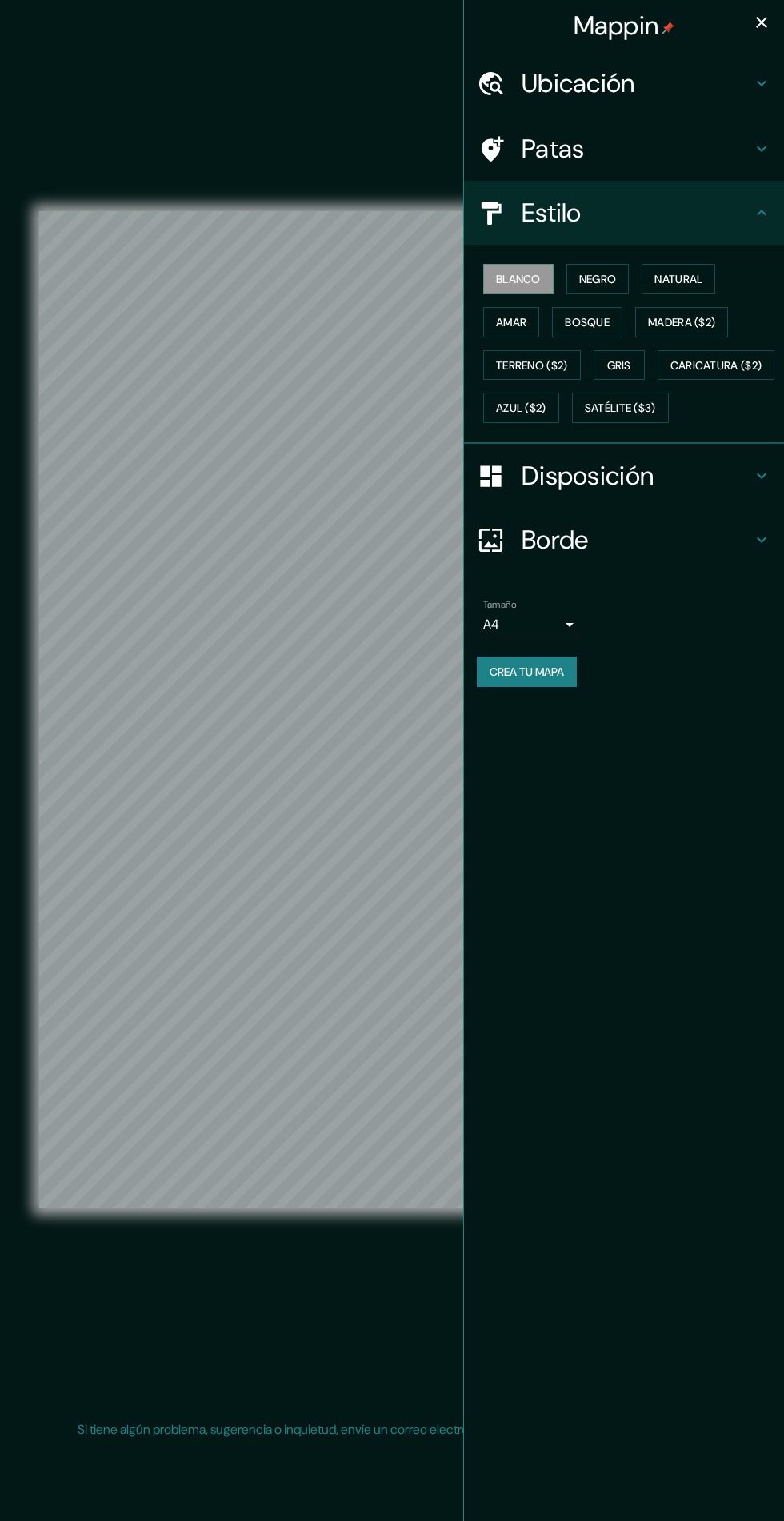
click at [585, 416] on font "Satélite ($3)" at bounding box center [620, 409] width 71 height 15
click at [761, 23] on icon "button" at bounding box center [760, 22] width 11 height 11
